Goal: Navigation & Orientation: Understand site structure

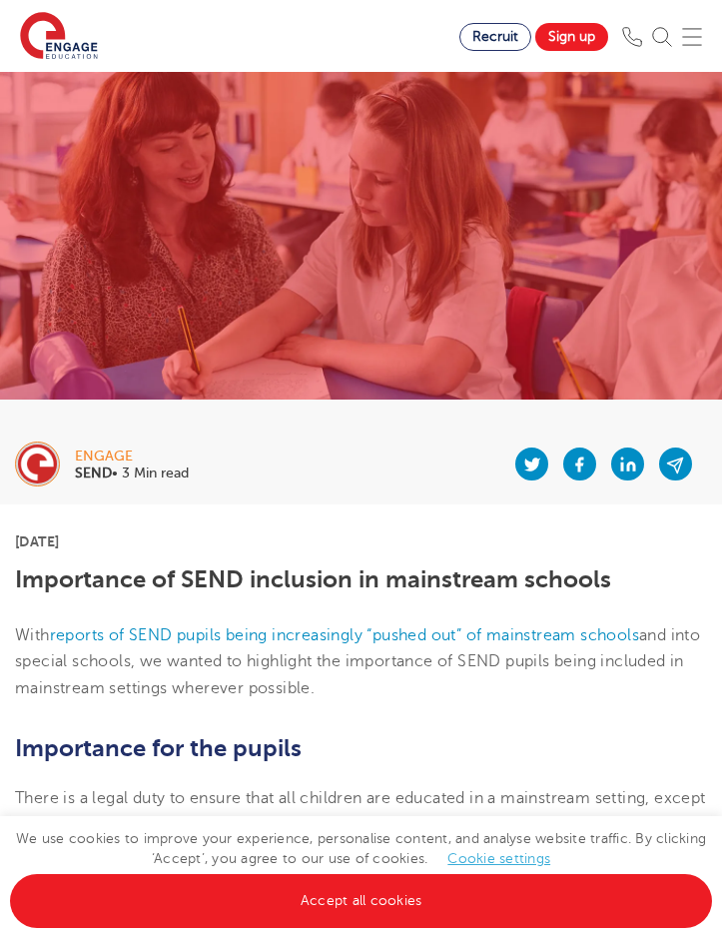
click at [702, 45] on img at bounding box center [692, 37] width 20 height 20
click at [702, 32] on img at bounding box center [692, 37] width 20 height 20
click at [702, 33] on img at bounding box center [692, 37] width 20 height 20
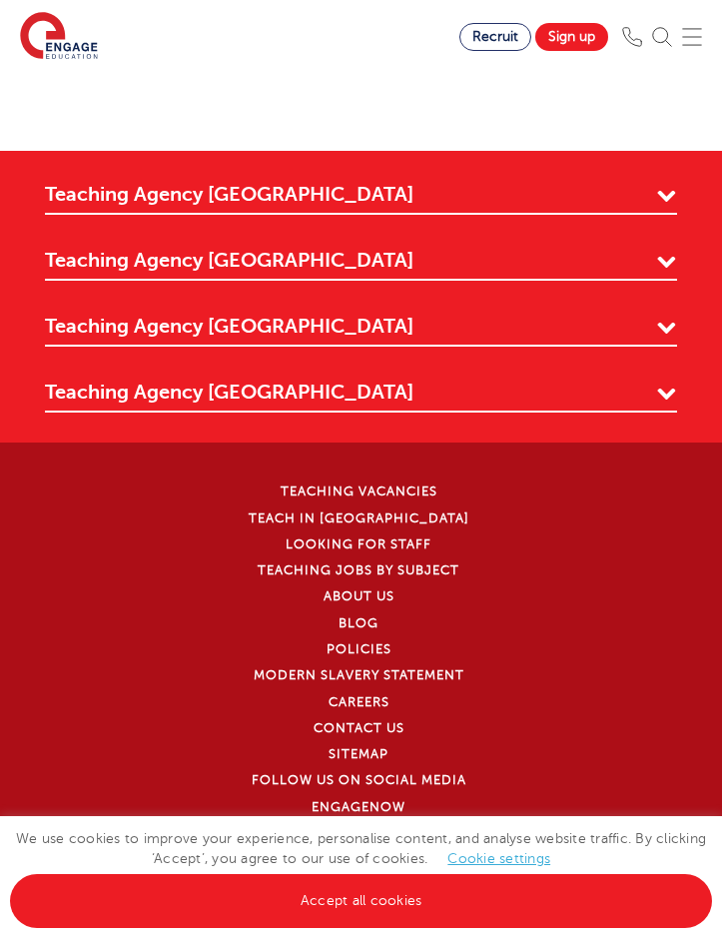
scroll to position [4008, 0]
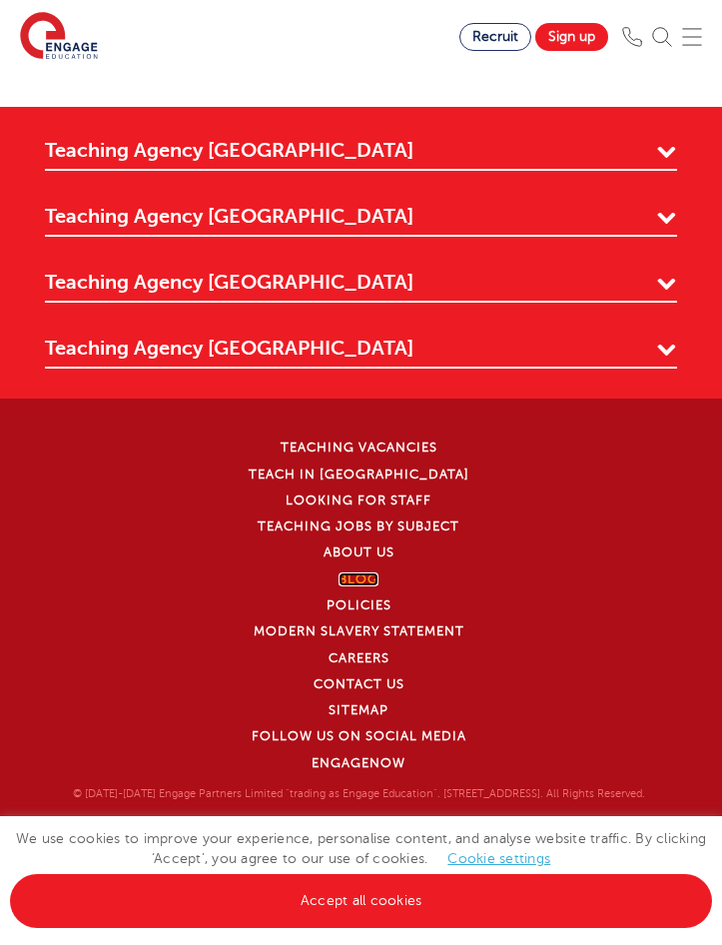
click at [344, 572] on link "Blog" at bounding box center [359, 579] width 40 height 14
click at [375, 545] on link "About Us" at bounding box center [359, 552] width 71 height 14
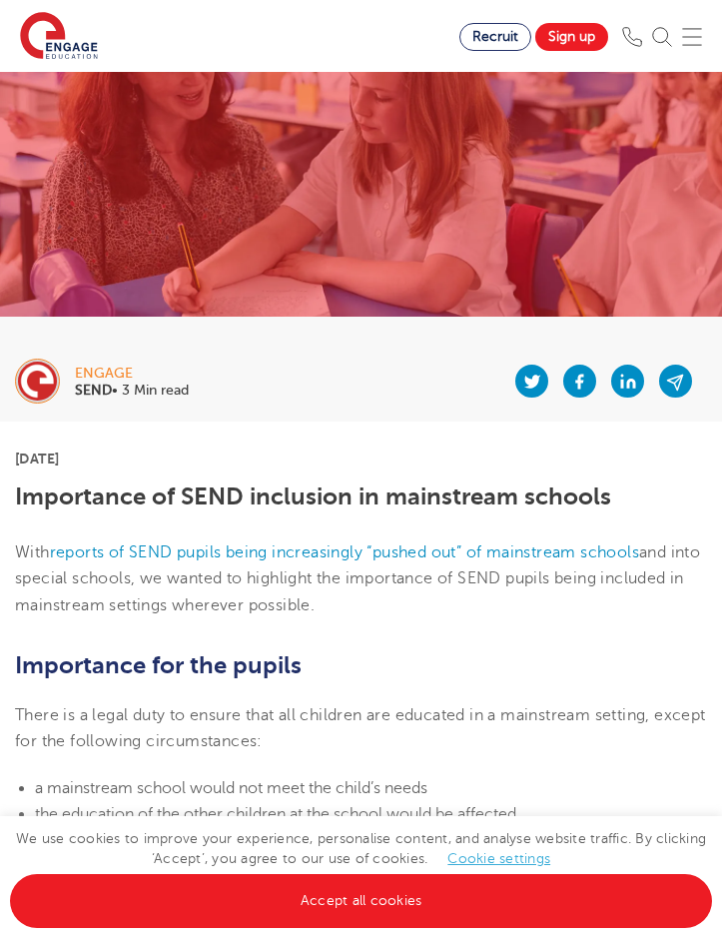
scroll to position [0, 0]
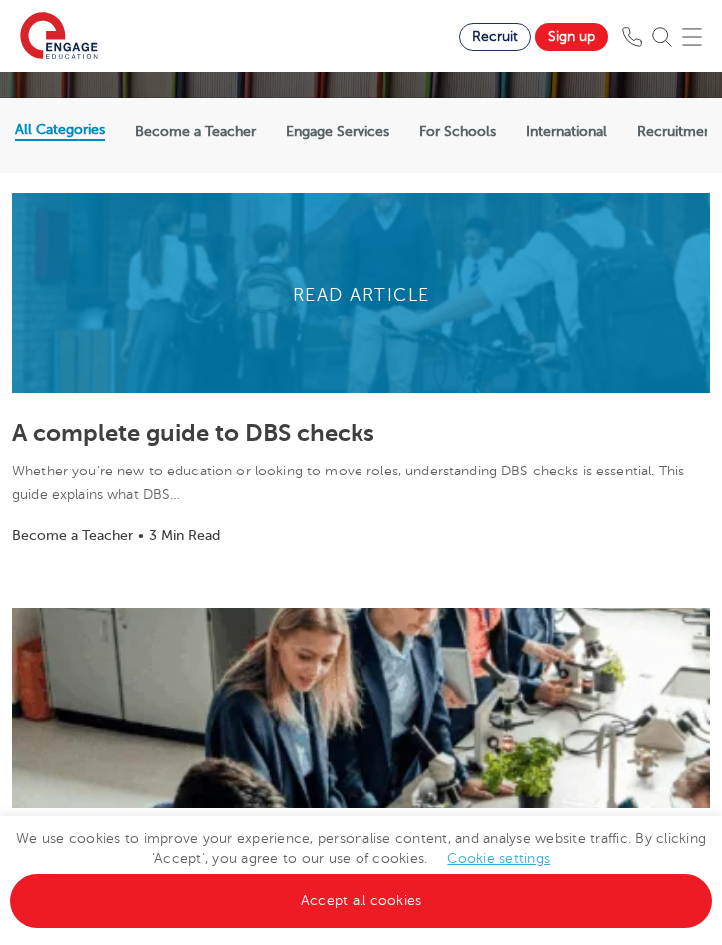
scroll to position [300, 0]
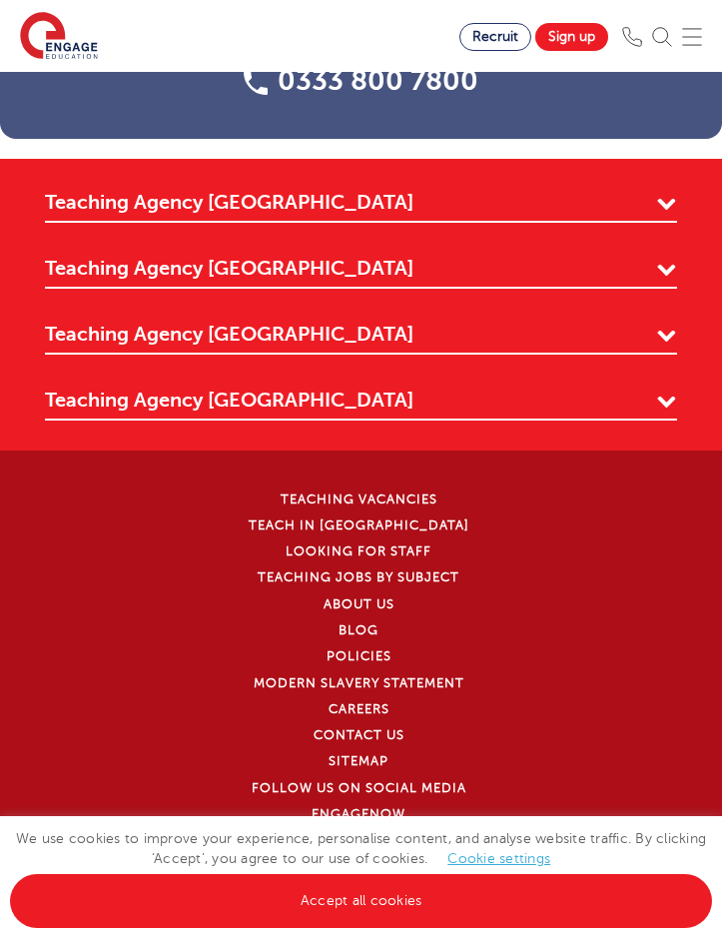
scroll to position [5402, 0]
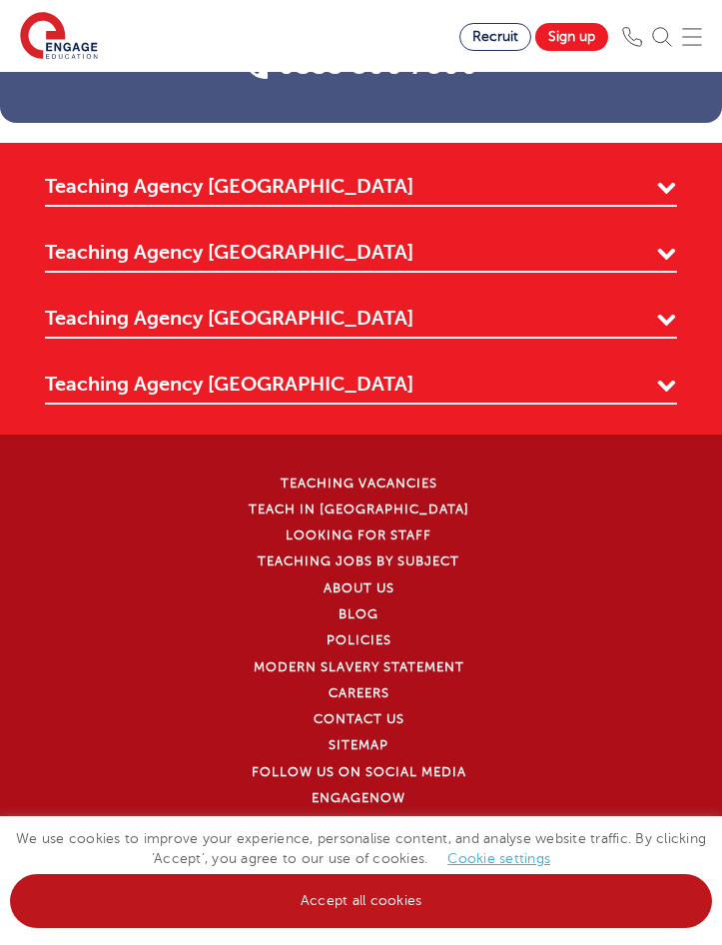
click at [486, 888] on link "Accept all cookies" at bounding box center [361, 901] width 702 height 54
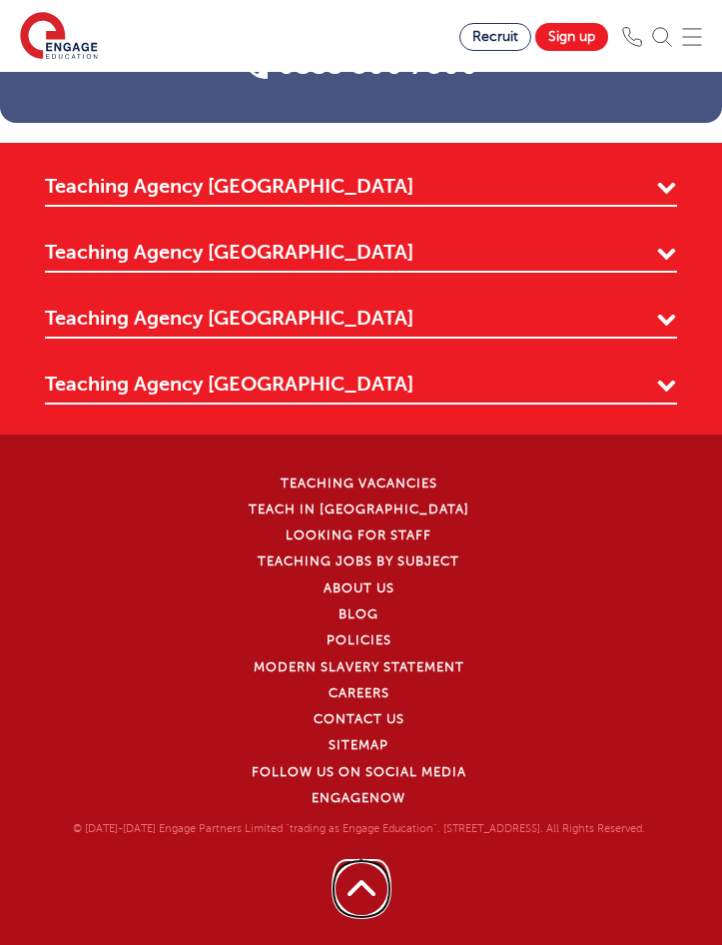
click at [343, 860] on link "Back to top" at bounding box center [362, 889] width 62 height 62
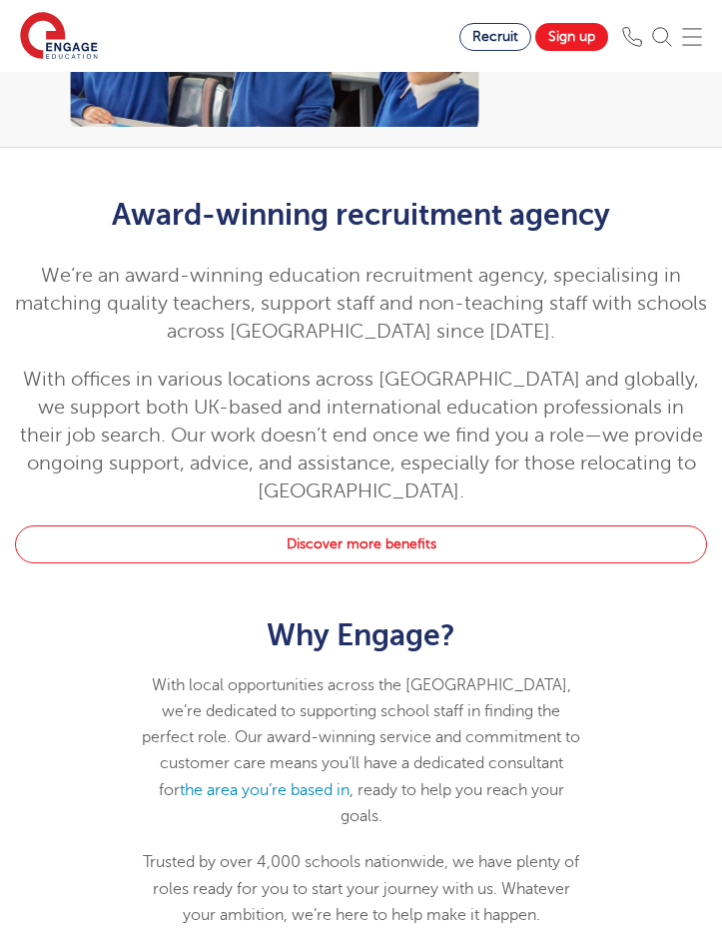
scroll to position [0, 0]
